Goal: Navigation & Orientation: Find specific page/section

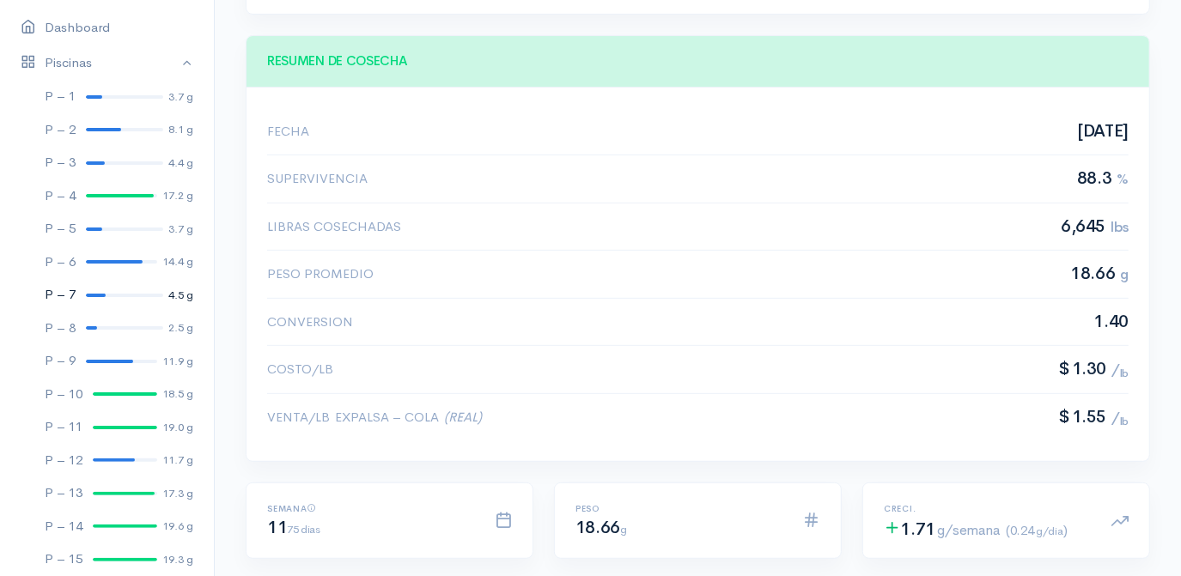
scroll to position [77, 0]
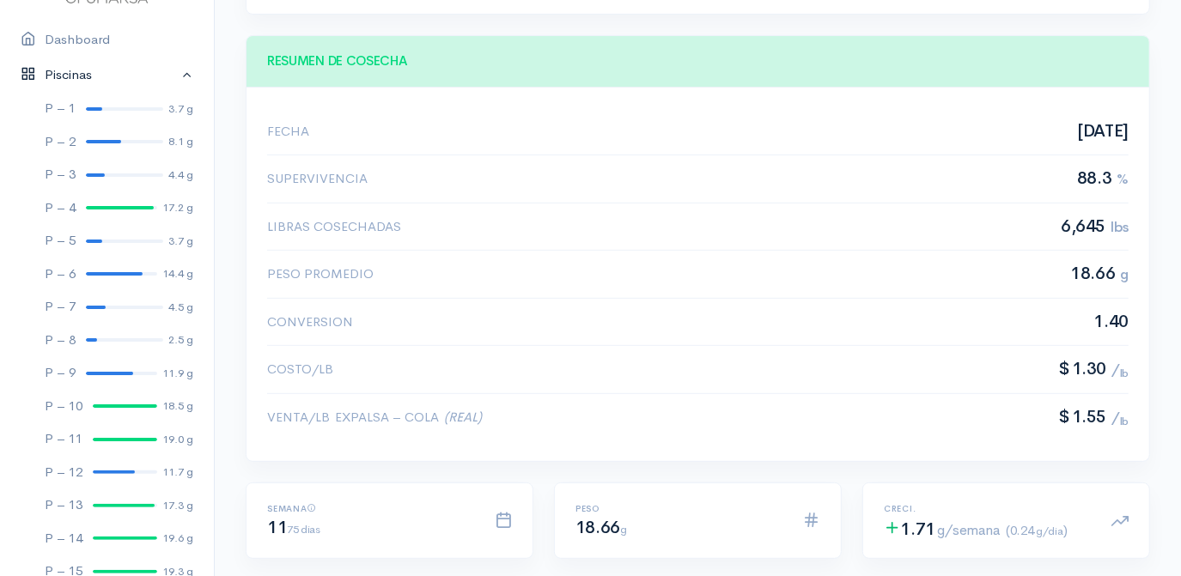
click at [175, 72] on link "Piscinas" at bounding box center [107, 75] width 214 height 35
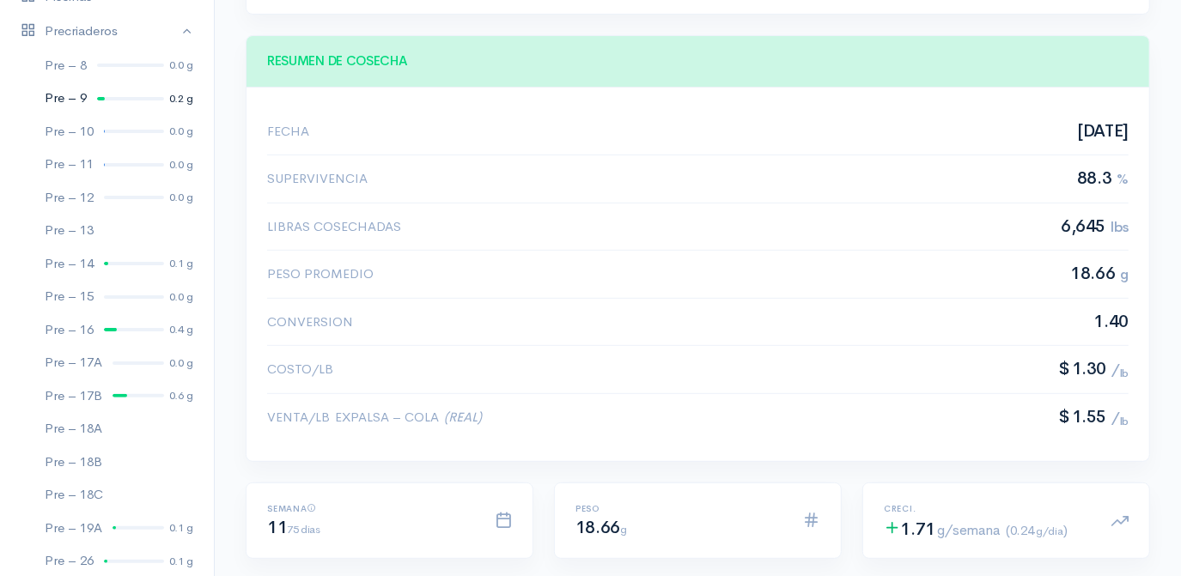
scroll to position [155, 0]
click at [112, 65] on div at bounding box center [130, 65] width 67 height 3
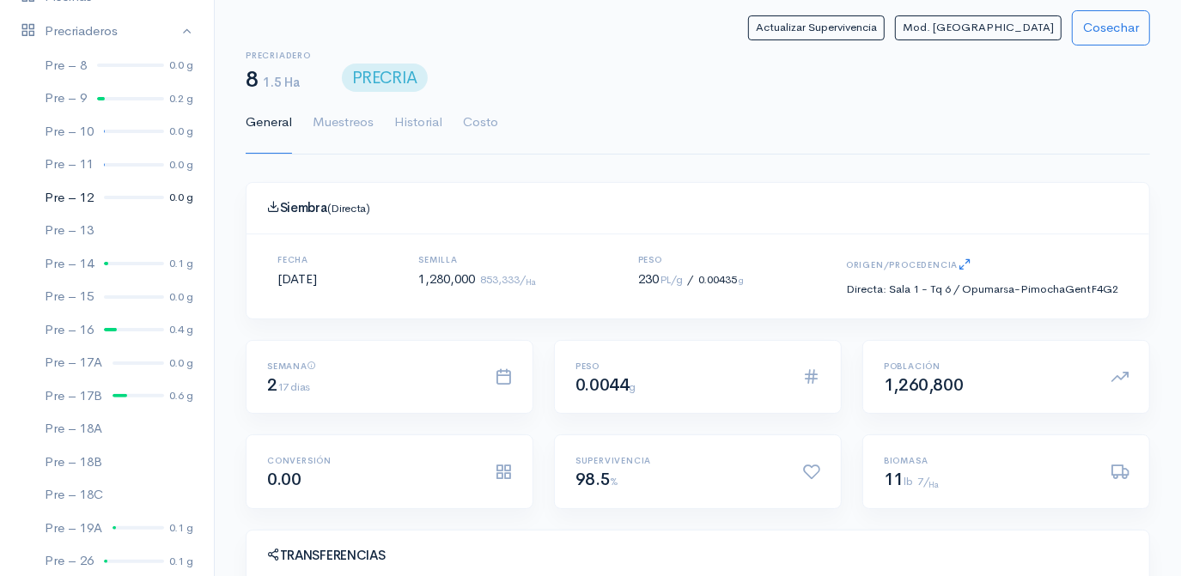
click at [125, 196] on div at bounding box center [134, 197] width 60 height 3
click at [127, 293] on link "Pre – 15 0.0 g" at bounding box center [107, 296] width 214 height 33
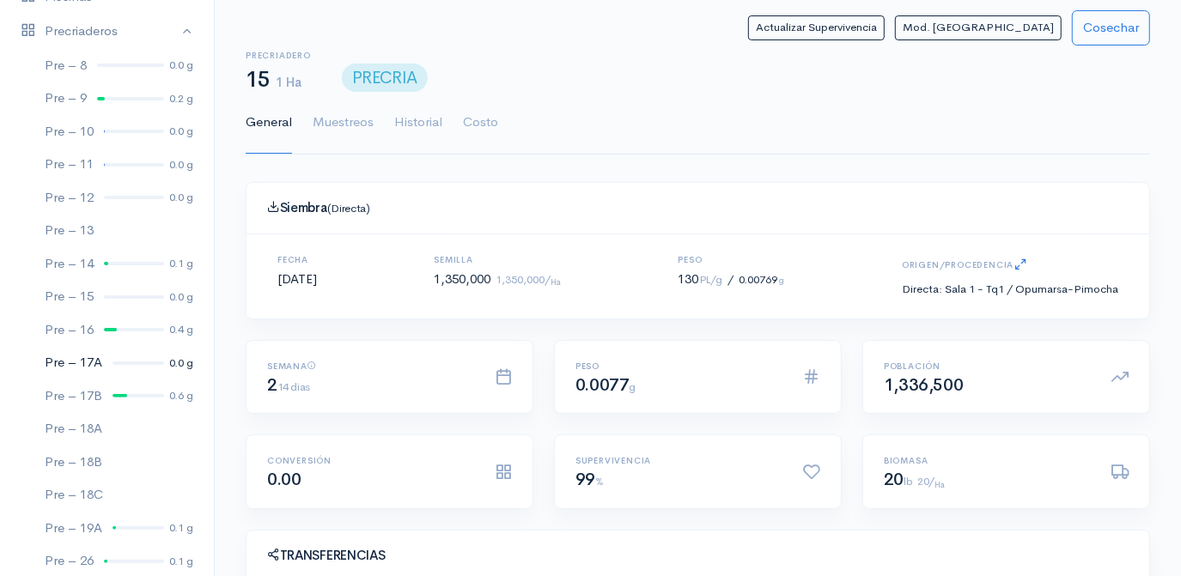
click at [131, 364] on link "Pre – 17A 0.0 g" at bounding box center [107, 362] width 214 height 33
click at [117, 163] on div at bounding box center [134, 164] width 60 height 3
click at [124, 364] on link "Pre – 17A 0.0 g" at bounding box center [107, 362] width 214 height 33
click at [107, 166] on link "Pre – 11 0.0 g" at bounding box center [107, 164] width 214 height 33
click at [114, 130] on div at bounding box center [134, 131] width 60 height 3
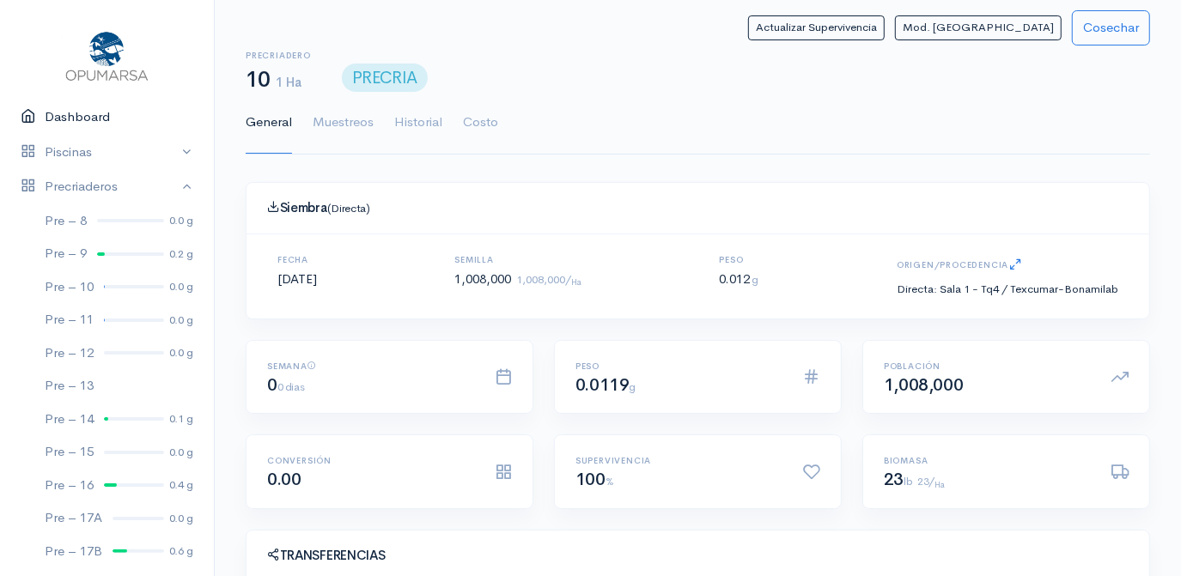
click at [67, 119] on link "Dashboard" at bounding box center [107, 117] width 214 height 35
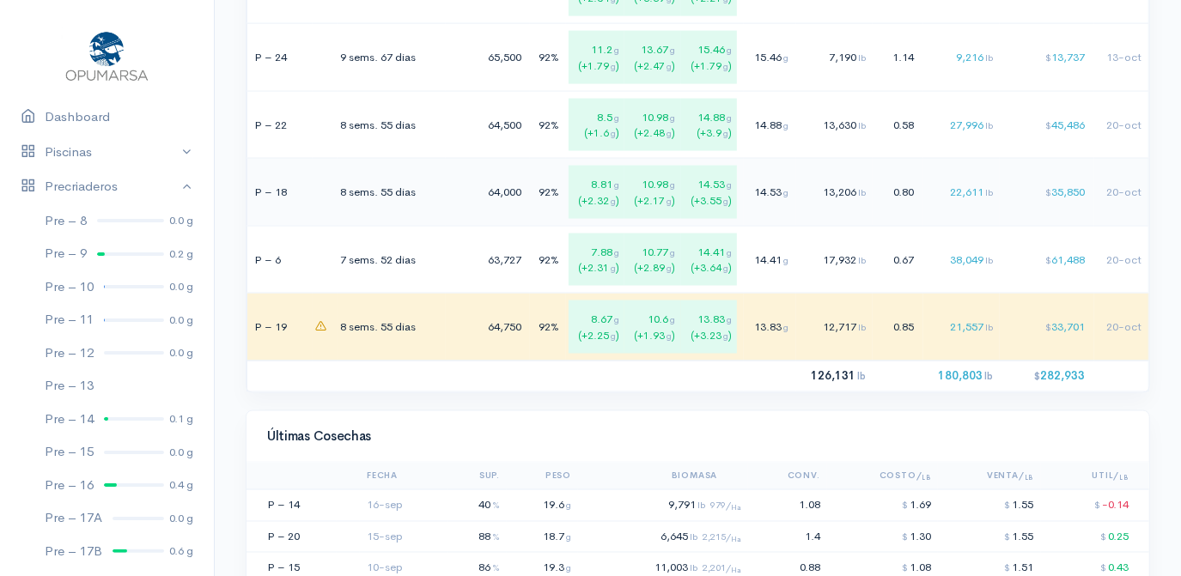
scroll to position [1717, 0]
